Goal: Task Accomplishment & Management: Use online tool/utility

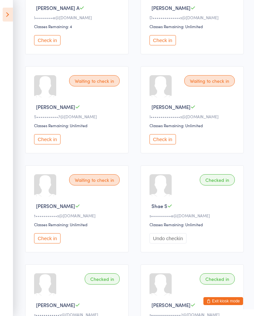
click at [13, 14] on icon at bounding box center [8, 15] width 10 height 14
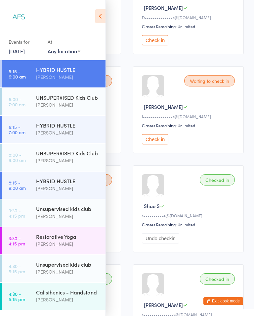
click at [62, 134] on div "[PERSON_NAME]" at bounding box center [68, 133] width 64 height 8
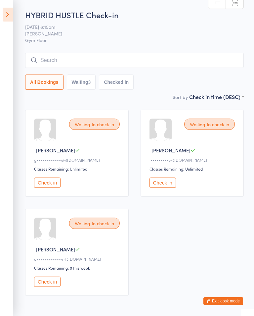
click at [4, 19] on icon at bounding box center [8, 15] width 10 height 14
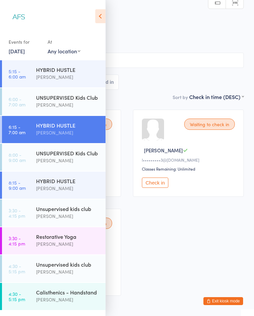
click at [64, 185] on div "[PERSON_NAME]" at bounding box center [68, 188] width 64 height 8
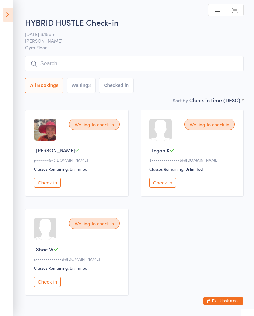
click at [8, 14] on icon at bounding box center [8, 15] width 10 height 14
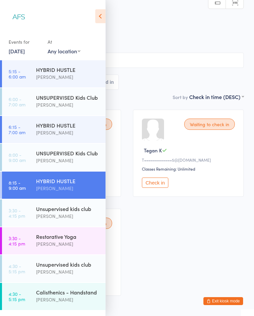
click at [74, 247] on div "[PERSON_NAME]" at bounding box center [68, 244] width 64 height 8
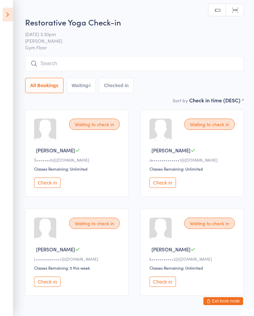
click at [8, 10] on icon at bounding box center [8, 15] width 10 height 14
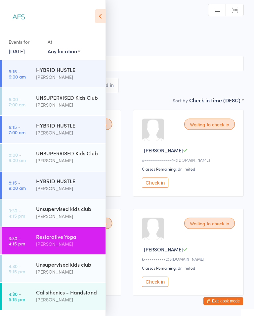
click at [64, 300] on div "[PERSON_NAME]" at bounding box center [68, 300] width 64 height 8
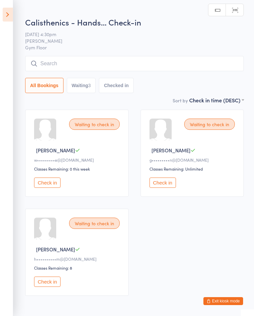
click at [9, 21] on icon at bounding box center [8, 15] width 10 height 14
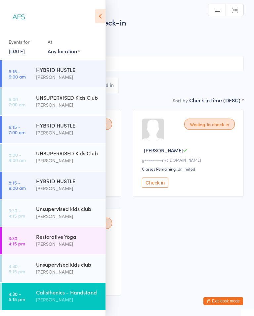
click at [71, 130] on div "[PERSON_NAME]" at bounding box center [68, 133] width 64 height 8
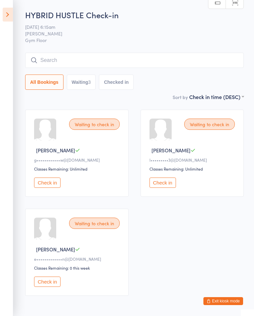
click at [53, 188] on button "Check in" at bounding box center [47, 182] width 26 height 10
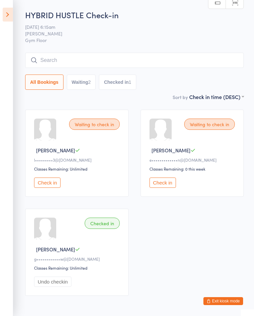
click at [10, 21] on icon at bounding box center [8, 15] width 10 height 14
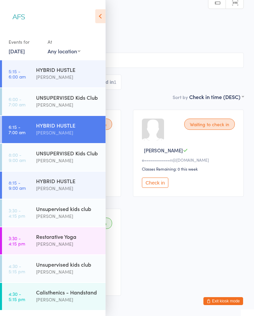
click at [69, 71] on div "HYBRID HUSTLE" at bounding box center [68, 69] width 64 height 7
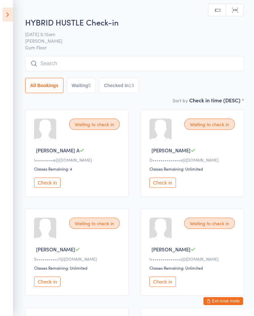
click at [53, 187] on button "Check in" at bounding box center [47, 182] width 26 height 10
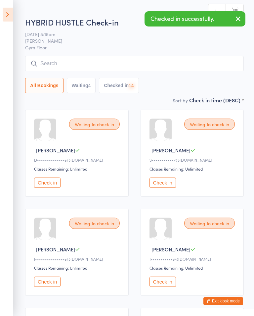
click at [45, 187] on button "Check in" at bounding box center [47, 182] width 26 height 10
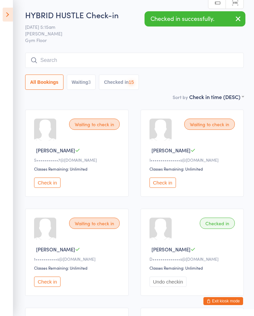
click at [61, 185] on button "Check in" at bounding box center [47, 182] width 26 height 10
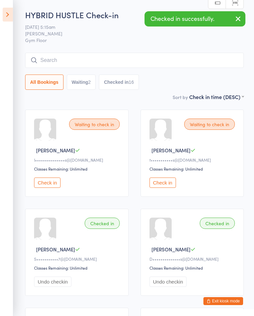
click at [60, 187] on button "Check in" at bounding box center [47, 182] width 26 height 10
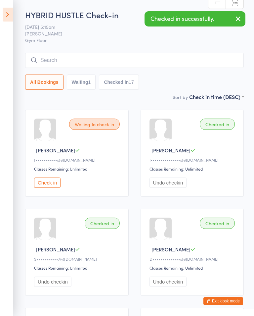
click at [59, 174] on div "Waiting to check in [PERSON_NAME] S t•••••••••••s@[DOMAIN_NAME] Classes Remaini…" at bounding box center [77, 153] width 104 height 87
click at [50, 184] on button "Check in" at bounding box center [47, 182] width 26 height 10
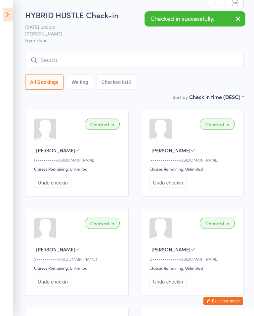
click at [9, 16] on icon at bounding box center [8, 15] width 10 height 14
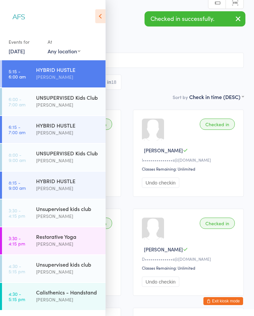
click at [76, 123] on div "HYBRID HUSTLE" at bounding box center [68, 125] width 64 height 7
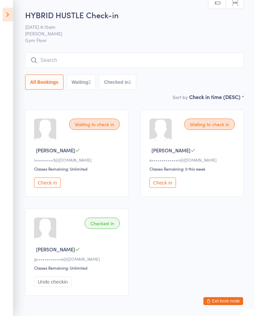
click at [9, 19] on icon at bounding box center [8, 15] width 10 height 14
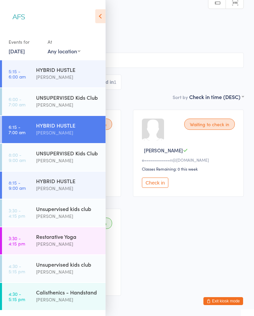
click at [74, 182] on div "HYBRID HUSTLE" at bounding box center [68, 180] width 64 height 7
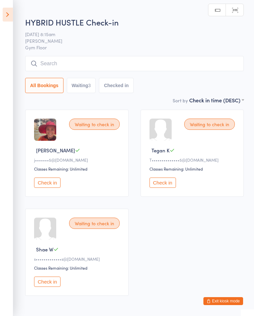
click at [12, 18] on icon at bounding box center [8, 15] width 10 height 14
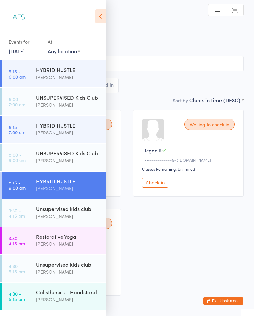
click at [53, 138] on div "HYBRID HUSTLE [PERSON_NAME]" at bounding box center [71, 129] width 70 height 26
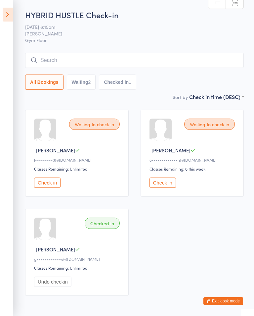
click at [3, 17] on icon at bounding box center [8, 15] width 10 height 14
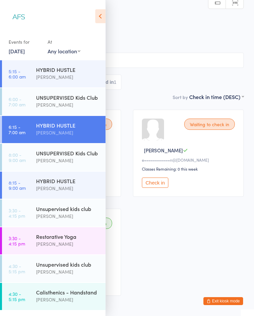
click at [80, 194] on div "HYBRID HUSTLE [PERSON_NAME]" at bounding box center [71, 185] width 70 height 26
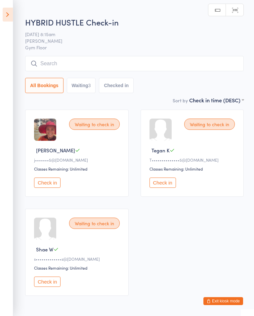
click at [9, 18] on icon at bounding box center [8, 15] width 10 height 14
